Goal: Task Accomplishment & Management: Manage account settings

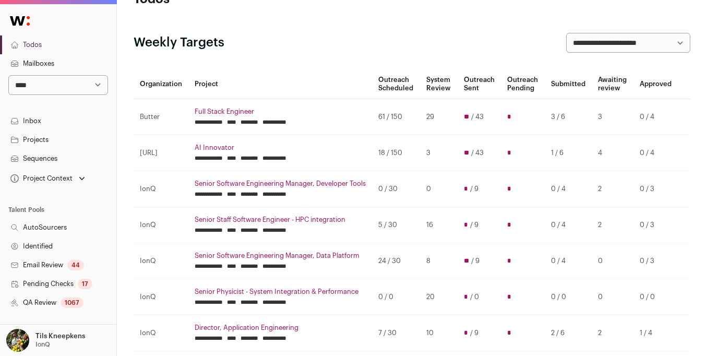
scroll to position [18, 0]
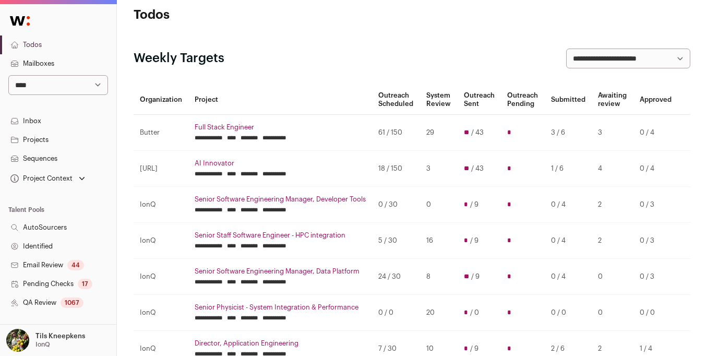
click at [216, 129] on link "Full Stack Engineer" at bounding box center [280, 127] width 171 height 8
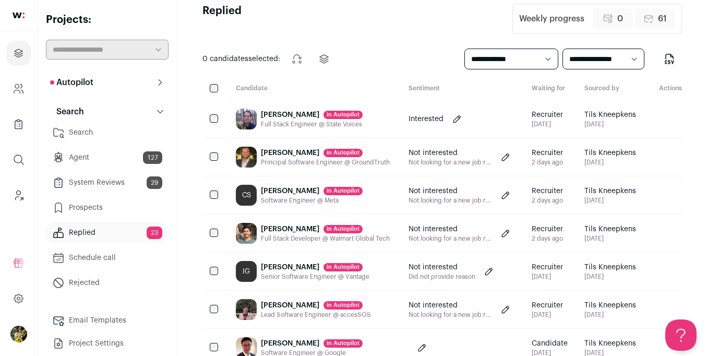
scroll to position [17, 0]
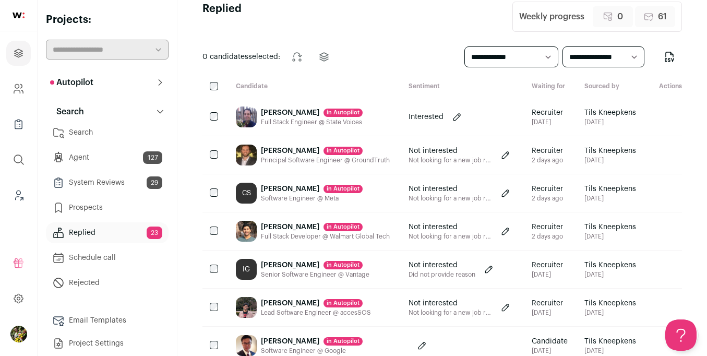
click at [398, 193] on div "CS [PERSON_NAME] in [GEOGRAPHIC_DATA] Software Engineer @ Meta" at bounding box center [314, 193] width 173 height 38
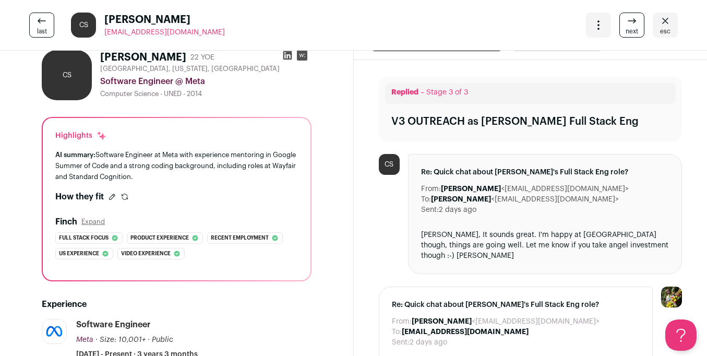
scroll to position [0, 0]
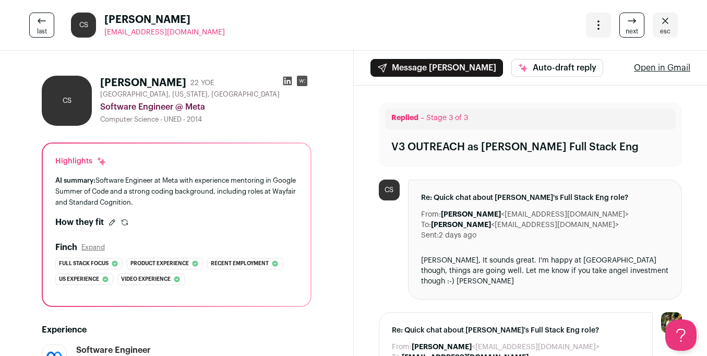
click at [661, 19] on icon "Close" at bounding box center [665, 21] width 13 height 13
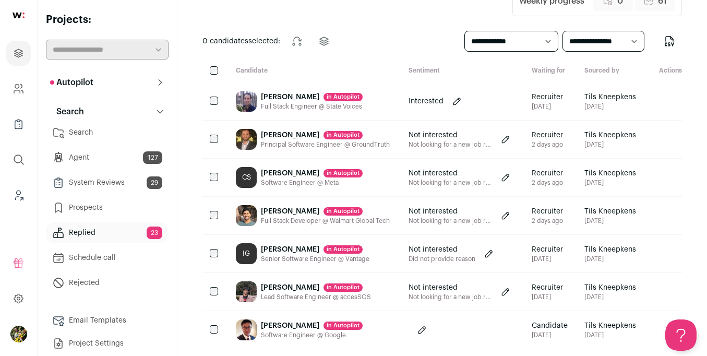
scroll to position [40, 0]
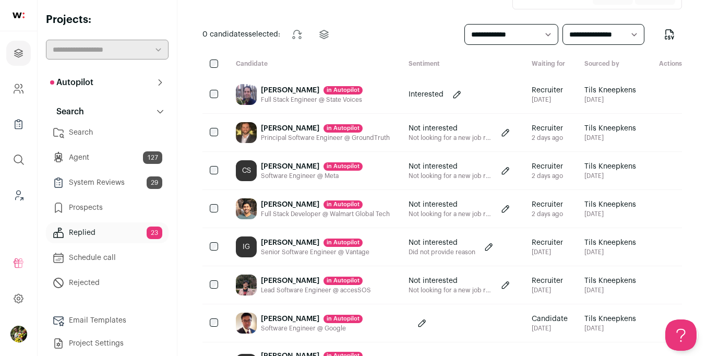
click at [157, 81] on icon at bounding box center [160, 82] width 8 height 8
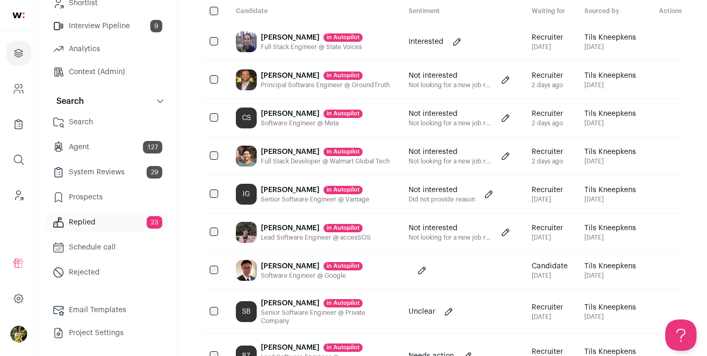
scroll to position [117, 0]
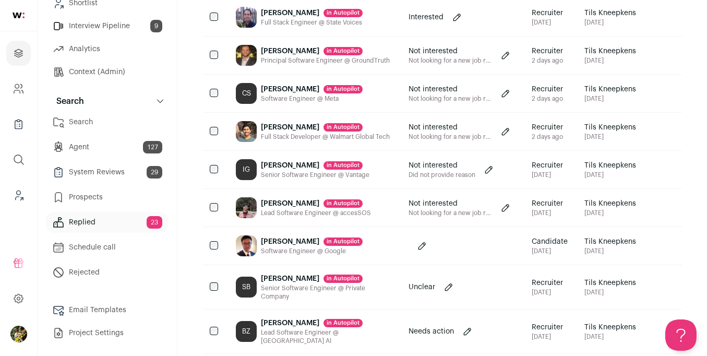
click at [103, 330] on link "Project Settings" at bounding box center [107, 333] width 123 height 21
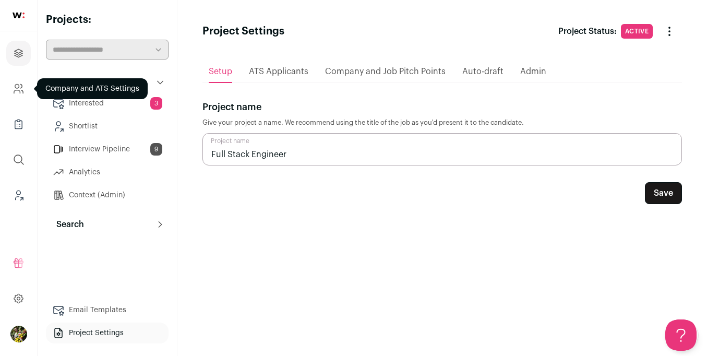
click at [20, 91] on icon "Company and ATS Settings" at bounding box center [19, 88] width 12 height 13
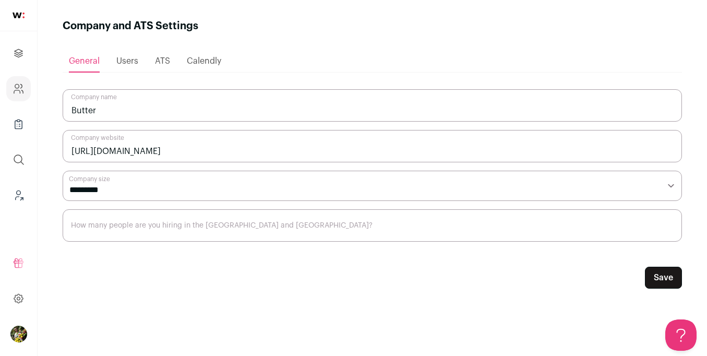
click at [125, 60] on span "Users" at bounding box center [127, 61] width 22 height 8
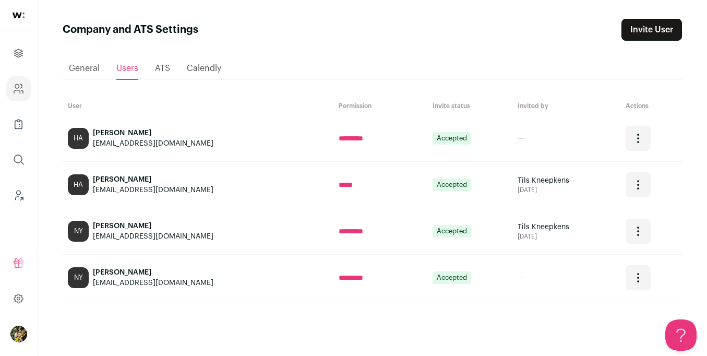
click at [632, 226] on icon "Open dropdown" at bounding box center [638, 231] width 13 height 13
click at [597, 233] on div "[DATE]" at bounding box center [567, 236] width 98 height 8
click at [642, 283] on div "Open dropdown" at bounding box center [638, 277] width 25 height 25
click at [659, 266] on td "Actions Remove user" at bounding box center [652, 278] width 62 height 46
click at [20, 57] on icon "Projects" at bounding box center [19, 53] width 12 height 13
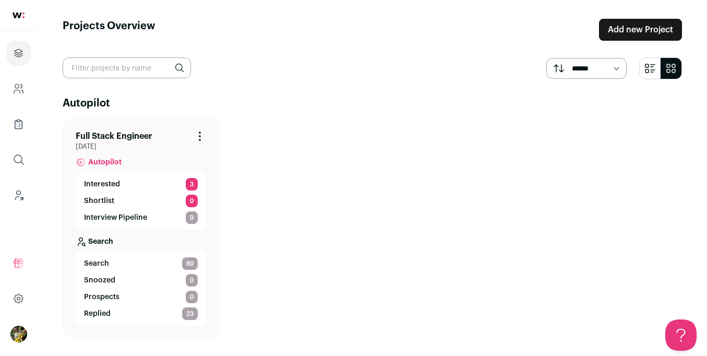
click at [116, 136] on link "Full Stack Engineer" at bounding box center [114, 136] width 77 height 13
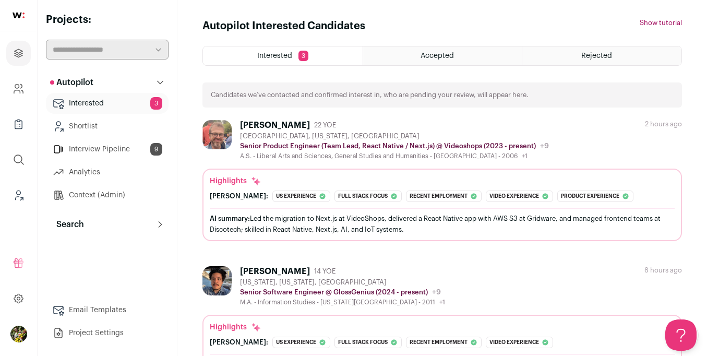
click at [112, 227] on button "Search" at bounding box center [107, 224] width 123 height 21
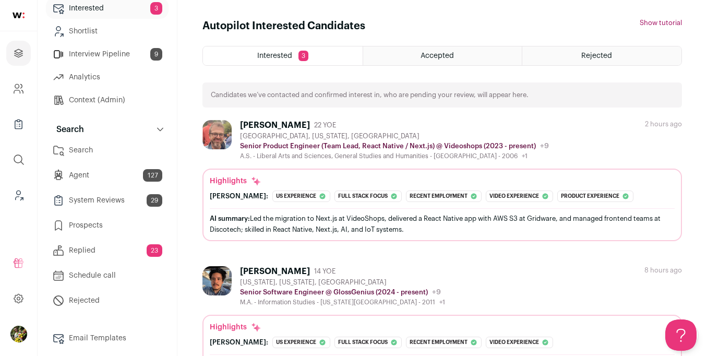
scroll to position [119, 0]
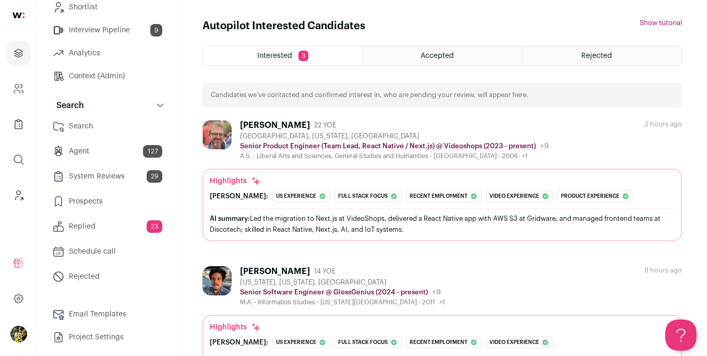
click at [112, 227] on link "Replied 23" at bounding box center [107, 226] width 123 height 21
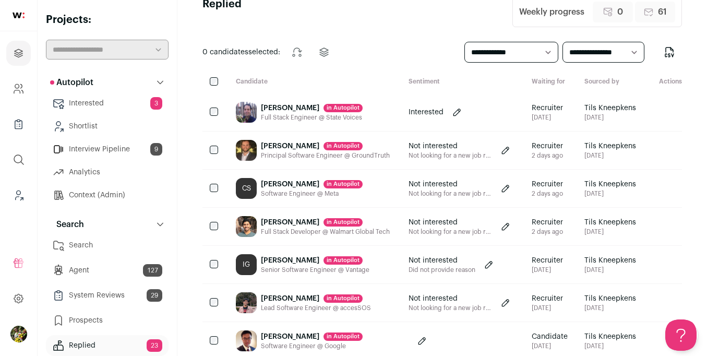
scroll to position [30, 0]
